Goal: Task Accomplishment & Management: Manage account settings

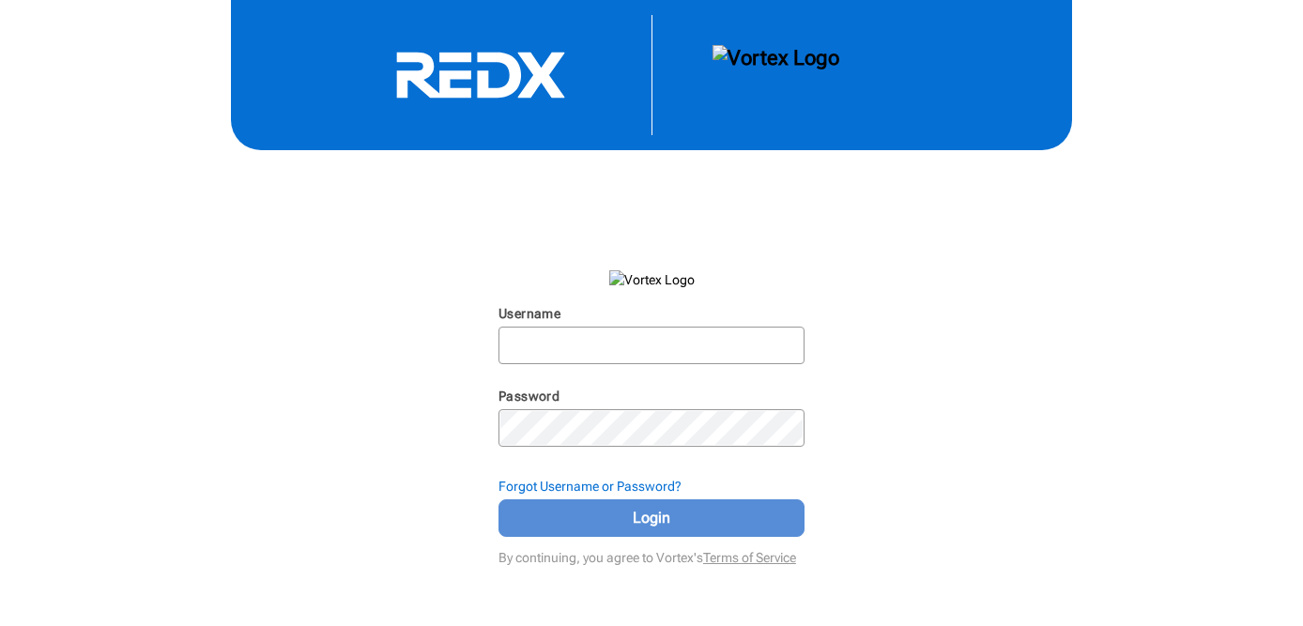
type input "[EMAIL_ADDRESS][PERSON_NAME][DOMAIN_NAME]"
click at [612, 524] on span "Login" at bounding box center [651, 518] width 259 height 23
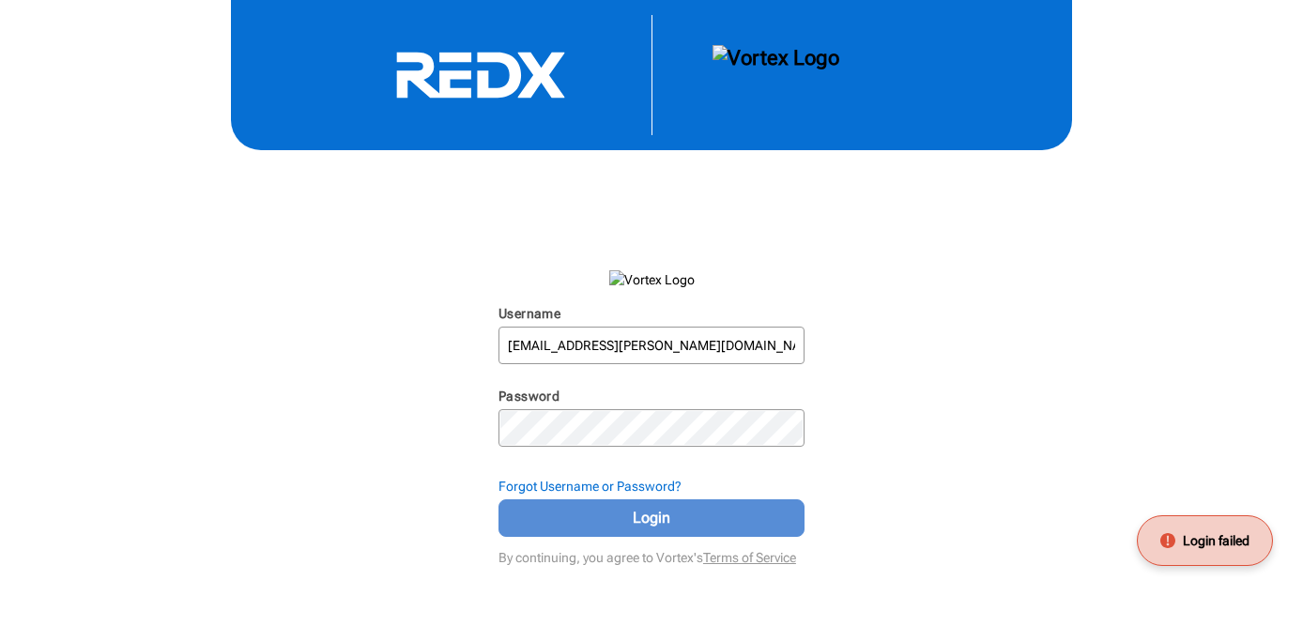
click at [612, 525] on span "Login" at bounding box center [651, 518] width 259 height 23
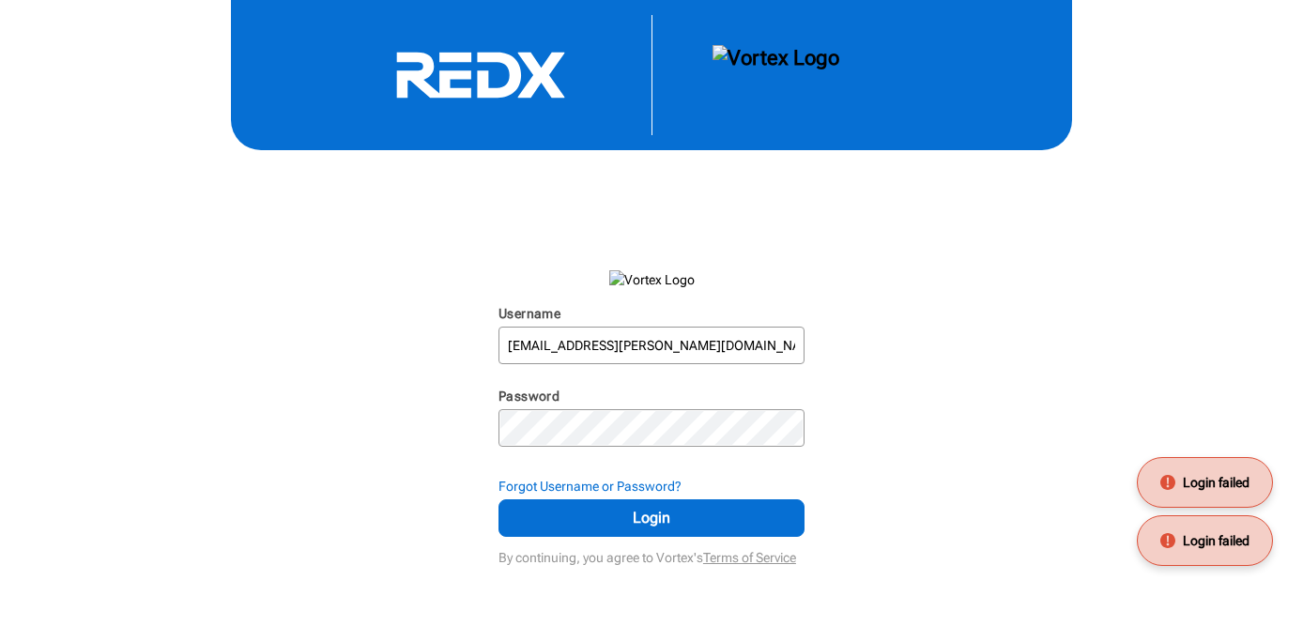
click at [516, 86] on use at bounding box center [480, 75] width 168 height 45
